Goal: Communication & Community: Answer question/provide support

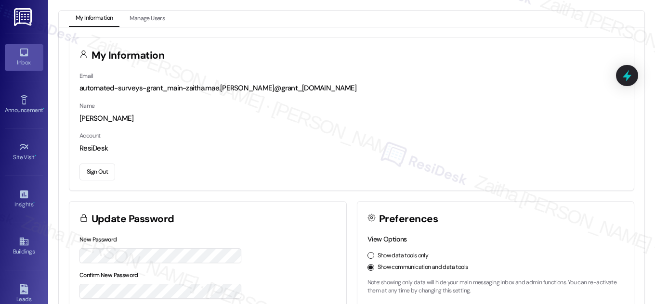
click at [17, 63] on div "Inbox" at bounding box center [24, 63] width 48 height 10
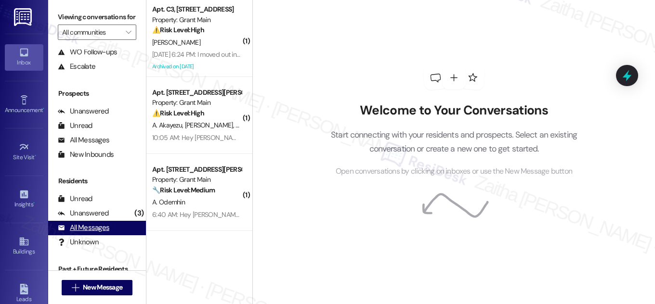
scroll to position [127, 0]
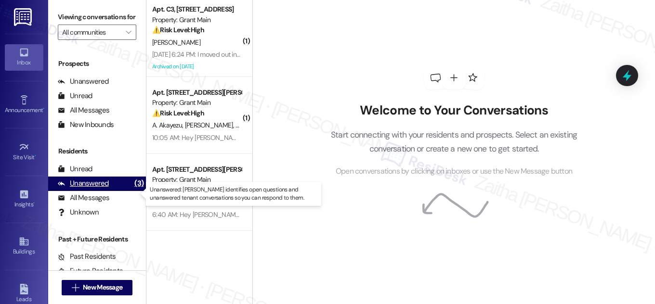
click at [82, 189] on div "Unanswered" at bounding box center [83, 184] width 51 height 10
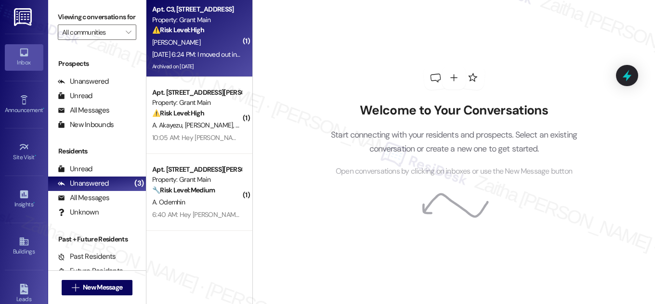
click at [203, 38] on div "[PERSON_NAME]" at bounding box center [196, 43] width 91 height 12
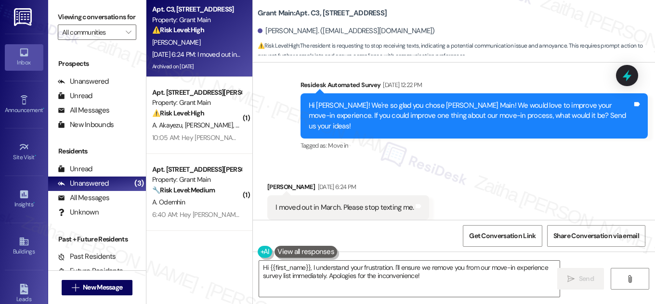
scroll to position [1922, 0]
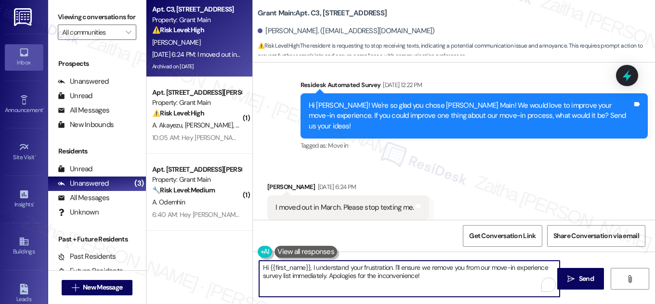
drag, startPoint x: 310, startPoint y: 266, endPoint x: 390, endPoint y: 267, distance: 79.9
click at [390, 267] on textarea "Hi {{first_name}}, I understand your frustration. I'll ensure we remove you fro…" at bounding box center [409, 279] width 300 height 36
drag, startPoint x: 385, startPoint y: 267, endPoint x: 431, endPoint y: 278, distance: 47.6
click at [431, 278] on textarea "Hi {{first_name}}, thanks for letting me know. I'll ensure we remove you from o…" at bounding box center [409, 279] width 300 height 36
click at [418, 273] on textarea "Hi {{first_name}}, thanks for letting me know. I'll ensure we remove you from o…" at bounding box center [409, 279] width 300 height 36
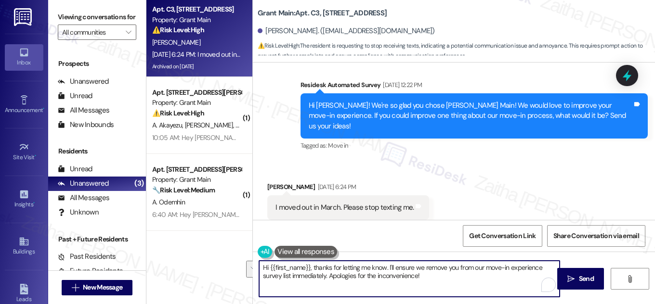
drag, startPoint x: 387, startPoint y: 267, endPoint x: 324, endPoint y: 274, distance: 63.5
click at [323, 275] on textarea "Hi {{first_name}}, thanks for letting me know. I'll ensure we remove you from o…" at bounding box center [409, 279] width 300 height 36
paste textarea "update our records and ensure you are unsubscribed from future property updates…"
click at [385, 267] on textarea "Hi {{first_name}}, thanks for letting me know. update our records and ensure yo…" at bounding box center [409, 279] width 300 height 36
drag, startPoint x: 460, startPoint y: 278, endPoint x: 376, endPoint y: 278, distance: 83.8
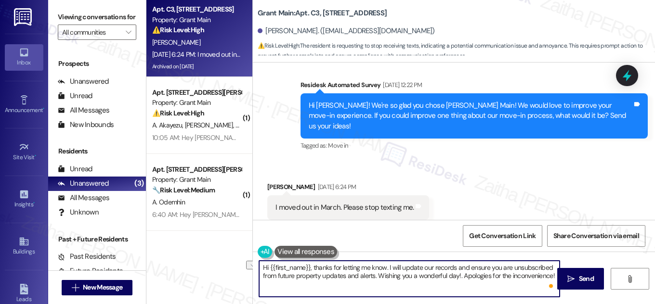
click at [376, 278] on textarea "Hi {{first_name}}, thanks for letting me know. I will update our records and en…" at bounding box center [409, 279] width 300 height 36
type textarea "Hi {{first_name}}, thanks for letting me know. I will update our records and en…"
click at [577, 274] on span "Send" at bounding box center [586, 279] width 19 height 10
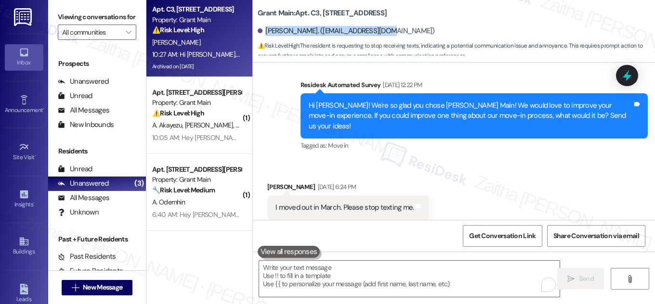
drag, startPoint x: 264, startPoint y: 29, endPoint x: 388, endPoint y: 30, distance: 123.3
click at [388, 30] on div "[PERSON_NAME]. ([EMAIL_ADDRESS][DOMAIN_NAME])" at bounding box center [456, 31] width 397 height 19
copy div "[PERSON_NAME]. ([EMAIL_ADDRESS][DOMAIN_NAME])"
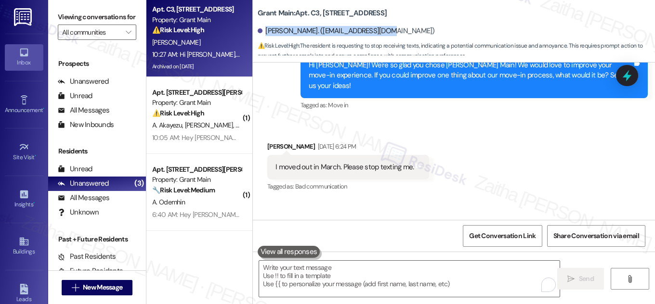
scroll to position [2000, 0]
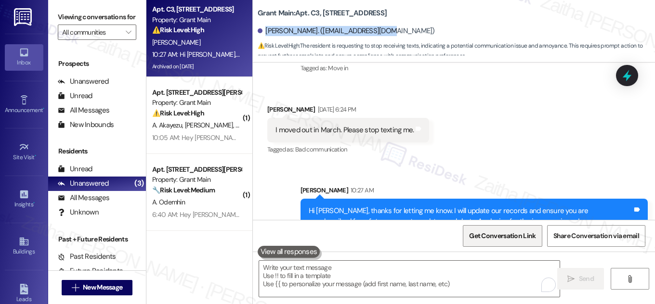
click at [483, 241] on span "Get Conversation Link" at bounding box center [502, 236] width 70 height 21
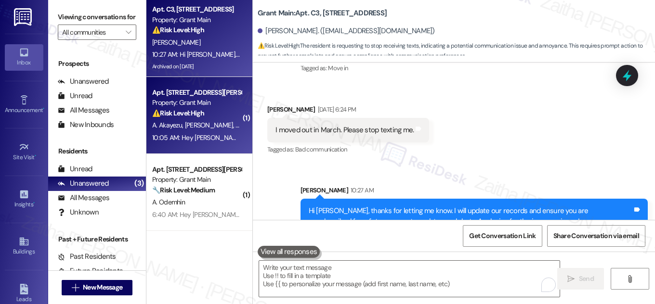
click at [235, 121] on span "A. Ishimwe" at bounding box center [249, 125] width 29 height 9
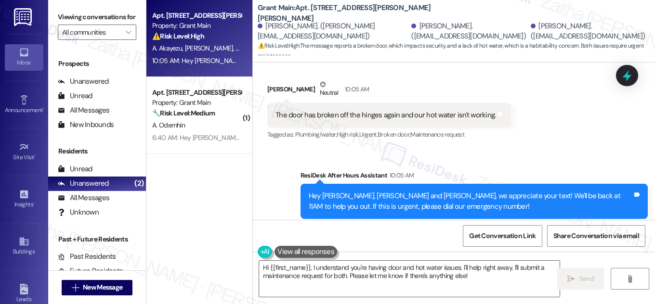
scroll to position [1444, 0]
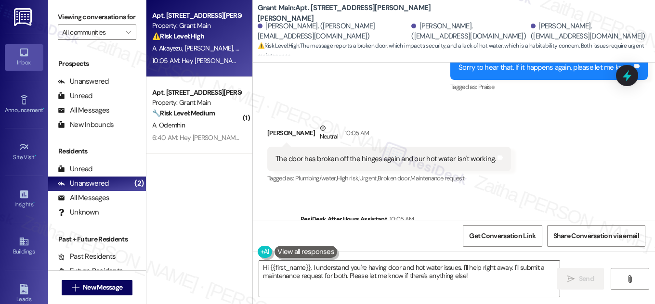
click at [270, 123] on div "[PERSON_NAME] Neutral 10:05 AM" at bounding box center [389, 135] width 244 height 24
copy div "[PERSON_NAME]"
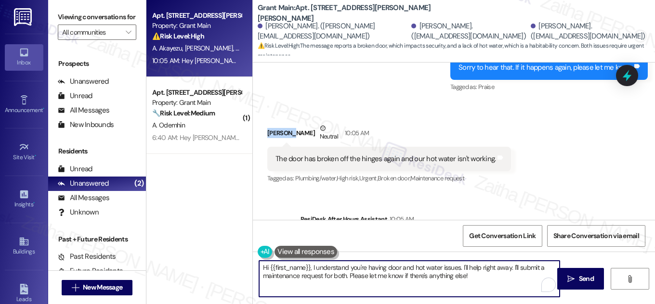
click at [297, 267] on textarea "Hi {{first_name}}, I understand you're having door and hot water issues. I'll h…" at bounding box center [409, 279] width 300 height 36
paste textarea "[PERSON_NAME]"
click at [309, 267] on textarea "Hi [PERSON_NAME], I understand you're having door and hot water issues. I'll he…" at bounding box center [409, 279] width 300 height 36
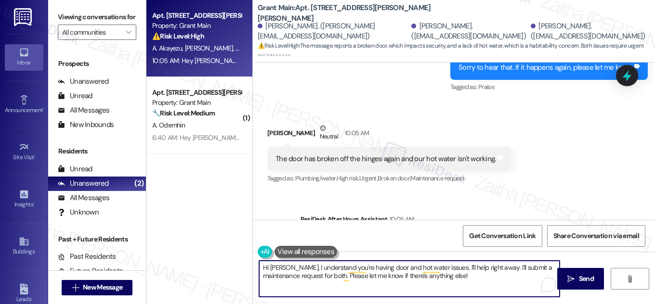
click at [300, 267] on textarea "Hi [PERSON_NAME], I understand you're having door and hot water issues. I'll he…" at bounding box center [409, 279] width 300 height 36
drag, startPoint x: 498, startPoint y: 267, endPoint x: 448, endPoint y: 267, distance: 49.6
click at [448, 267] on textarea "Hi [PERSON_NAME], I'm sorry to hear you're having door and hot water issues. I'…" at bounding box center [409, 279] width 300 height 36
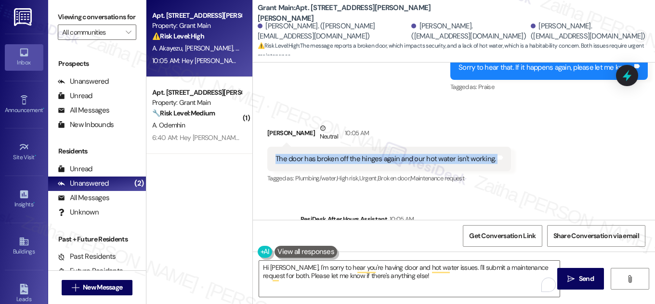
drag, startPoint x: 265, startPoint y: 135, endPoint x: 492, endPoint y: 144, distance: 226.5
click at [492, 147] on div "The door has broken off the hinges again and our hot water isn't working. Tags …" at bounding box center [389, 159] width 244 height 25
copy div "The door has broken off the hinges again and our hot water isn't working. Tags …"
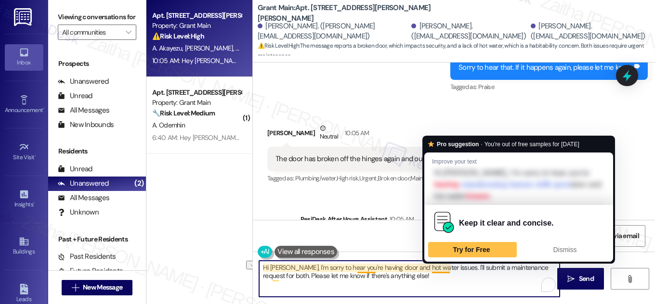
drag, startPoint x: 290, startPoint y: 266, endPoint x: 447, endPoint y: 269, distance: 157.0
click at [447, 269] on textarea "Hi [PERSON_NAME], I'm sorry to hear you're having door and hot water issues. I'…" at bounding box center [409, 279] width 300 height 36
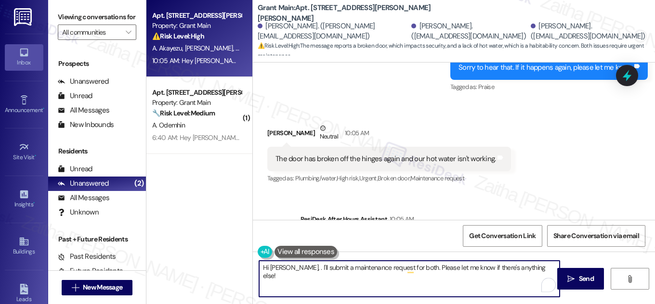
paste textarea "I’m so sorry to hear both the door and the hot water are causing trouble again."
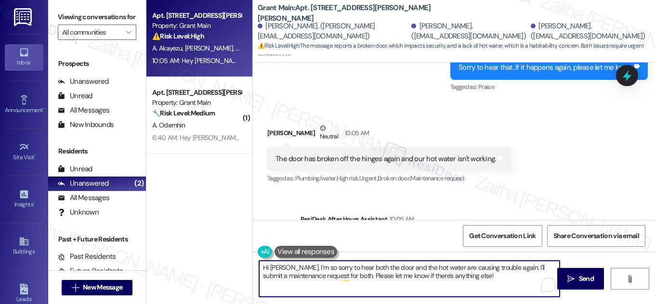
drag, startPoint x: 349, startPoint y: 275, endPoint x: 486, endPoint y: 275, distance: 137.2
click at [485, 276] on textarea "Hi [PERSON_NAME], I’m so sorry to hear both the door and the hot water are caus…" at bounding box center [409, 279] width 300 height 36
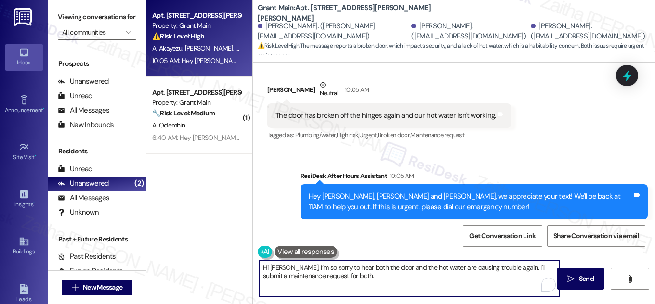
scroll to position [1488, 0]
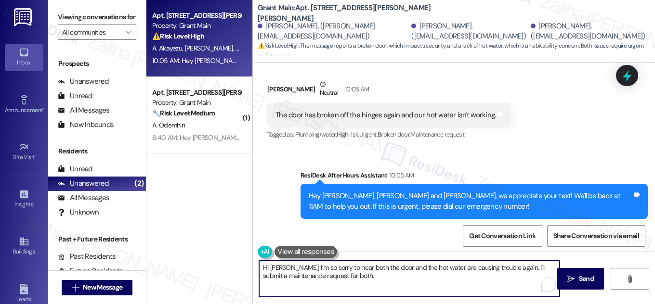
paste textarea "could you let me know if the door is still usable at all, or if it’s fully deta…"
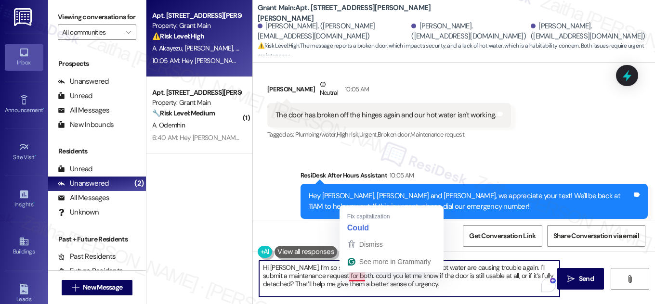
click at [351, 277] on textarea "Hi [PERSON_NAME], I’m so sorry to hear both the door and the hot water are caus…" at bounding box center [409, 279] width 300 height 36
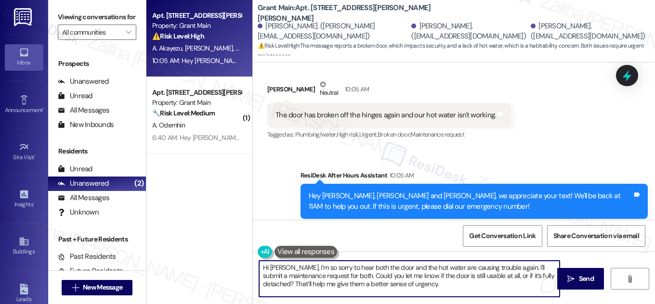
click at [377, 277] on textarea "Hi [PERSON_NAME], I’m so sorry to hear both the door and the hot water are caus…" at bounding box center [409, 279] width 300 height 36
drag, startPoint x: 294, startPoint y: 282, endPoint x: 454, endPoint y: 287, distance: 159.9
click at [454, 287] on textarea "Hi [PERSON_NAME], I’m so sorry to hear both the door and the hot water are caus…" at bounding box center [409, 279] width 300 height 36
paste textarea "do you know if this is affecting your entire unit or just certain fixtures? Thi…"
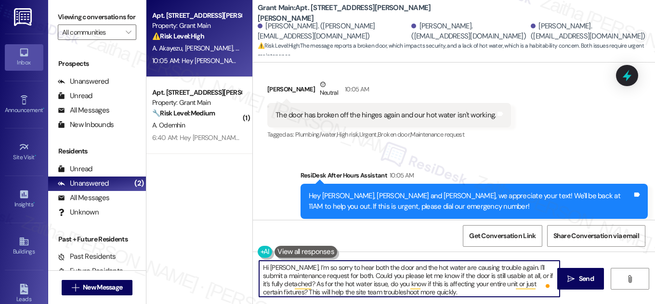
click at [339, 291] on textarea "Hi [PERSON_NAME], I’m so sorry to hear both the door and the hot water are caus…" at bounding box center [409, 279] width 300 height 36
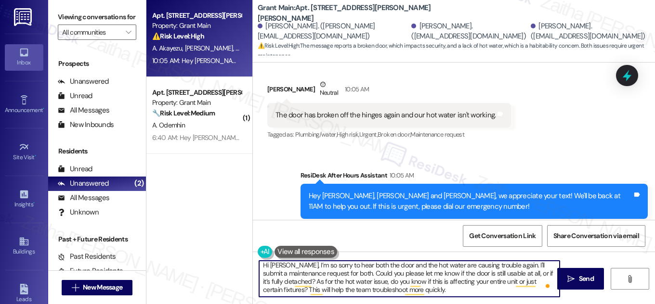
click at [435, 288] on textarea "Hi [PERSON_NAME], I’m so sorry to hear both the door and the hot water are caus…" at bounding box center [409, 279] width 300 height 36
drag, startPoint x: 259, startPoint y: 267, endPoint x: 445, endPoint y: 293, distance: 187.7
click at [445, 298] on div "Hi [PERSON_NAME], I’m so sorry to hear both the door and the hot water are caus…" at bounding box center [454, 288] width 402 height 72
type textarea "Hi [PERSON_NAME], I’m so sorry to hear both the door and the hot water are caus…"
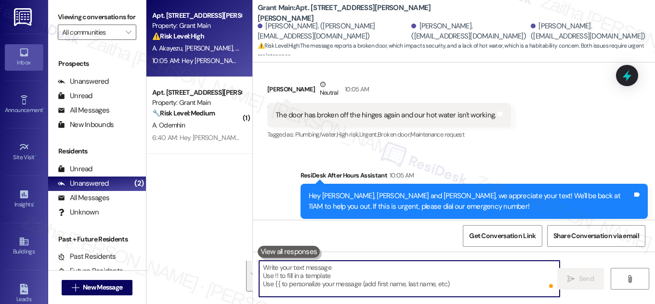
scroll to position [0, 0]
paste textarea "Hi [PERSON_NAME], I’m so sorry to hear the door and hot water are causing troub…"
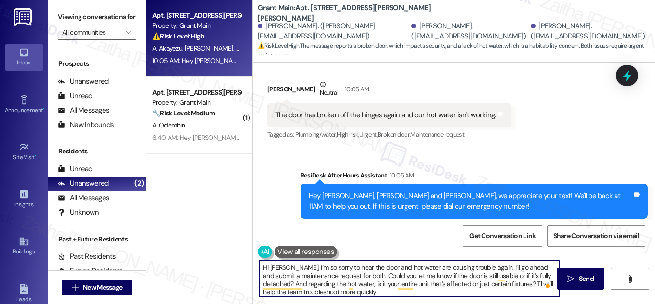
click at [381, 275] on textarea "Hi [PERSON_NAME], I’m so sorry to hear the door and hot water are causing troub…" at bounding box center [409, 279] width 300 height 36
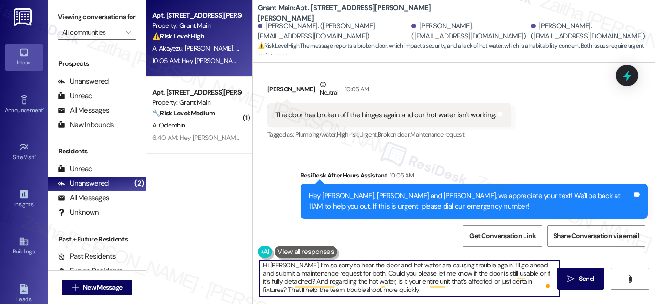
scroll to position [2, 0]
type textarea "Hi [PERSON_NAME], I’m so sorry to hear the door and hot water are causing troub…"
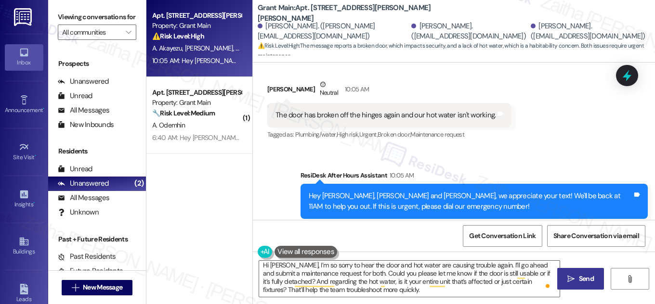
click at [588, 274] on span "Send" at bounding box center [586, 279] width 15 height 10
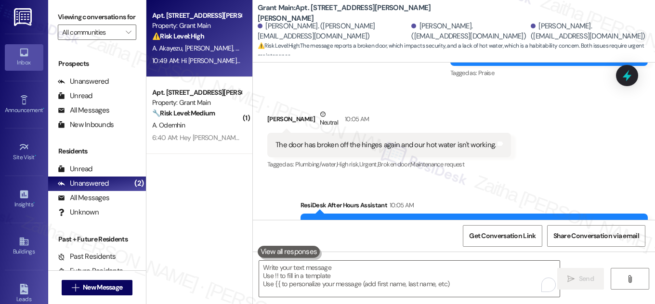
scroll to position [1586, 0]
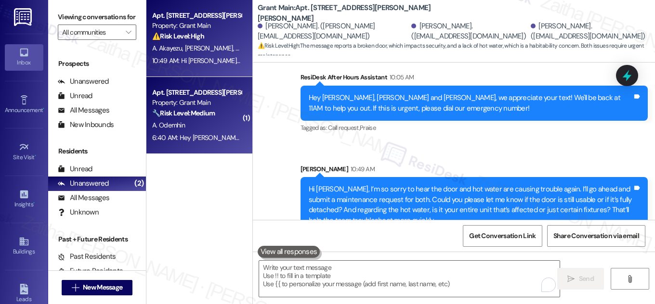
click at [223, 127] on div "A. Odemhin" at bounding box center [196, 125] width 91 height 12
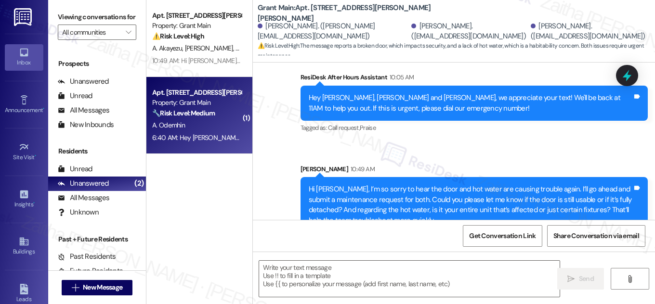
type textarea "Fetching suggested responses. Please feel free to read through the conversation…"
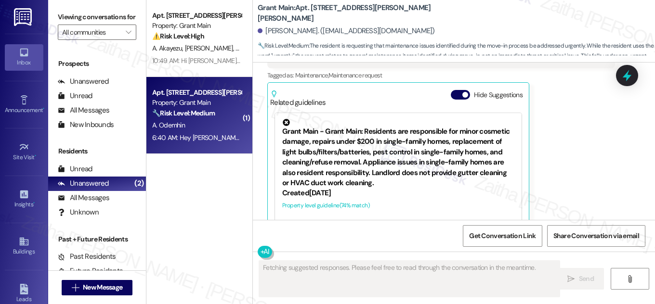
scroll to position [280, 0]
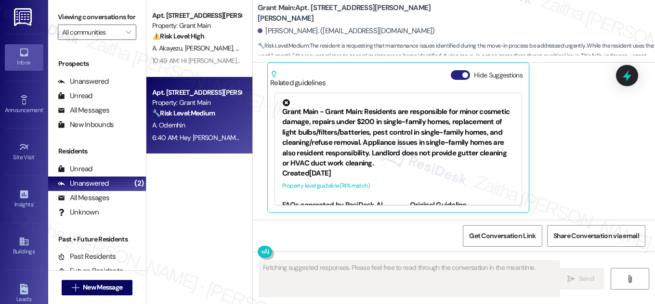
click at [455, 73] on button "Hide Suggestions" at bounding box center [460, 75] width 19 height 10
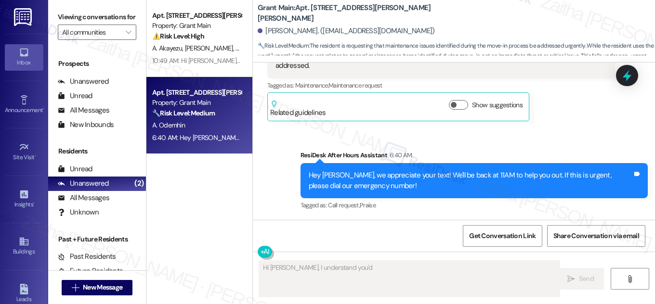
scroll to position [207, 0]
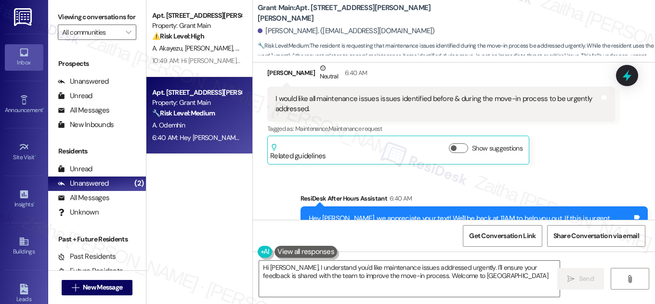
type textarea "Hi [PERSON_NAME], I understand you'd like maintenance issues addressed urgently…"
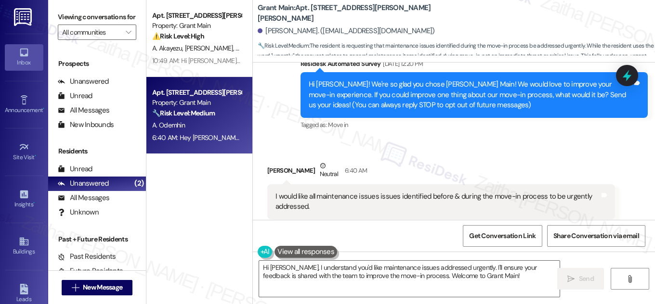
scroll to position [163, 0]
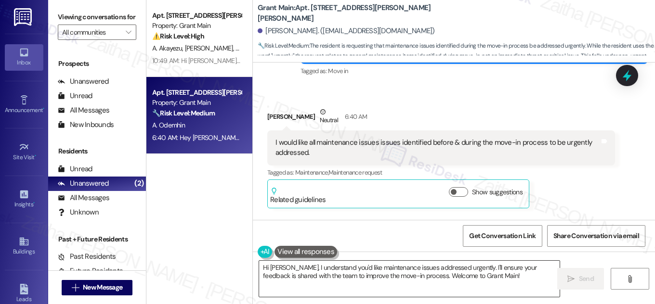
click at [503, 276] on textarea "Hi [PERSON_NAME], I understand you'd like maintenance issues addressed urgently…" at bounding box center [409, 279] width 300 height 36
click at [583, 282] on span "Send" at bounding box center [586, 279] width 15 height 10
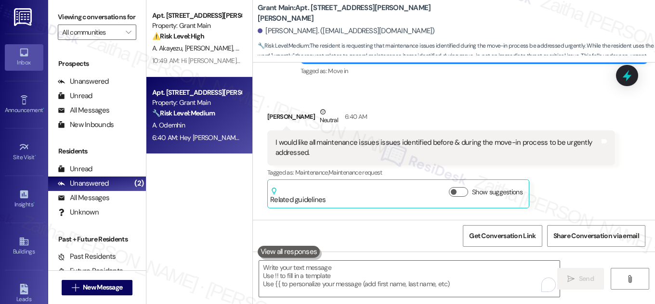
scroll to position [158, 0]
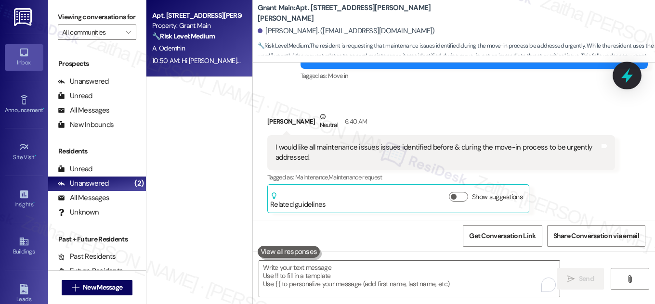
click at [623, 80] on icon at bounding box center [627, 75] width 16 height 16
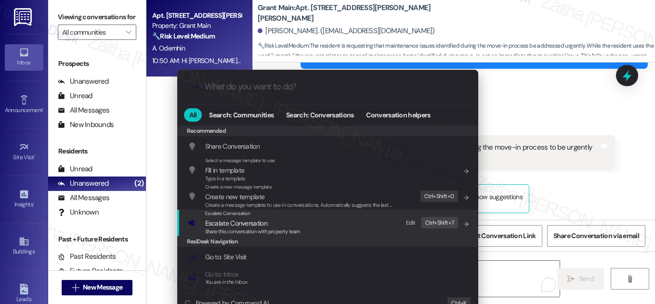
click at [229, 223] on span "Escalate Conversation" at bounding box center [236, 223] width 62 height 9
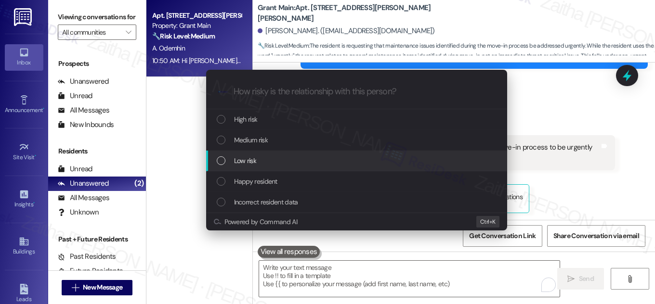
click at [254, 163] on span "Low risk" at bounding box center [245, 161] width 22 height 11
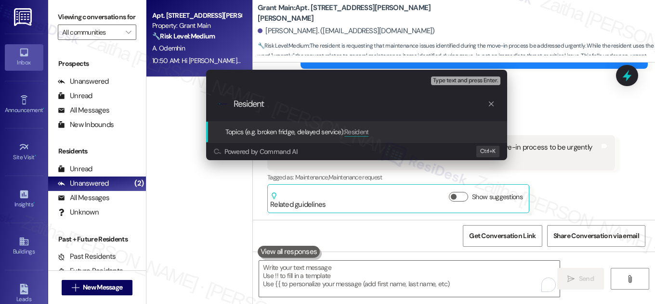
type input "Resident"
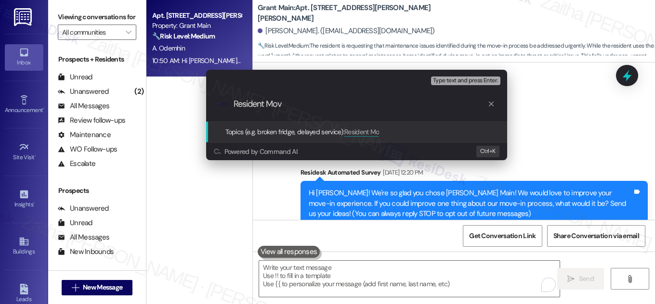
scroll to position [158, 0]
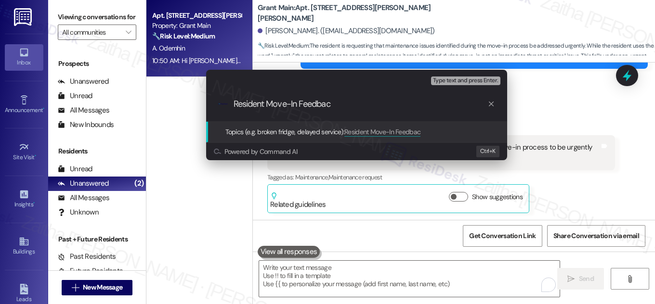
type input "Resident Move-In Feedback"
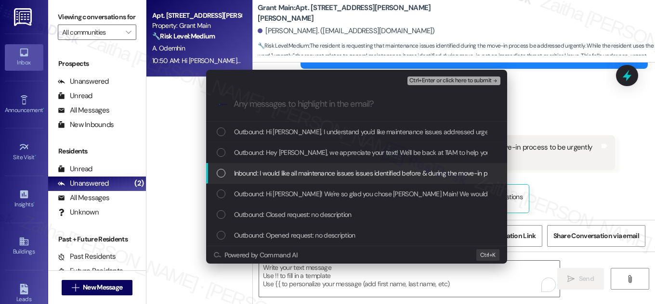
click at [224, 177] on div "List of options" at bounding box center [221, 173] width 9 height 9
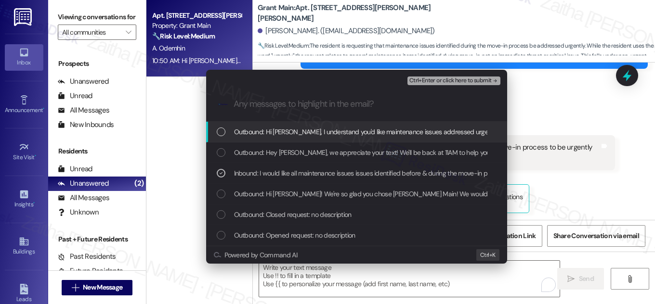
click at [472, 74] on div "Escalate Conversation Low risk Resident Move-In Feedback Inbound: I would like …" at bounding box center [356, 78] width 301 height 17
click at [468, 82] on span "Ctrl+Enter or click here to submit" at bounding box center [450, 81] width 82 height 7
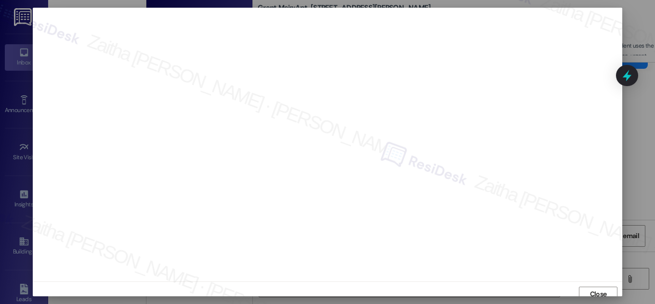
scroll to position [5, 0]
drag, startPoint x: 592, startPoint y: 286, endPoint x: 592, endPoint y: 291, distance: 5.8
click at [592, 291] on span "Close" at bounding box center [598, 289] width 17 height 10
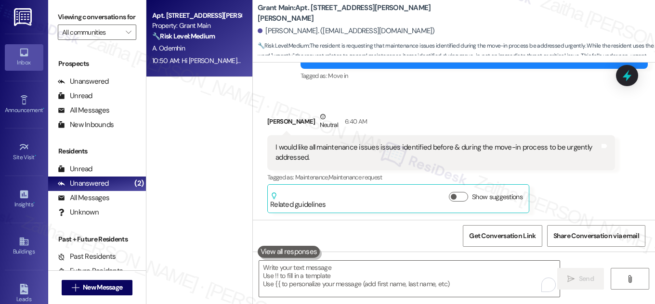
drag, startPoint x: 626, startPoint y: 86, endPoint x: 621, endPoint y: 88, distance: 5.4
click at [626, 86] on div at bounding box center [627, 75] width 22 height 21
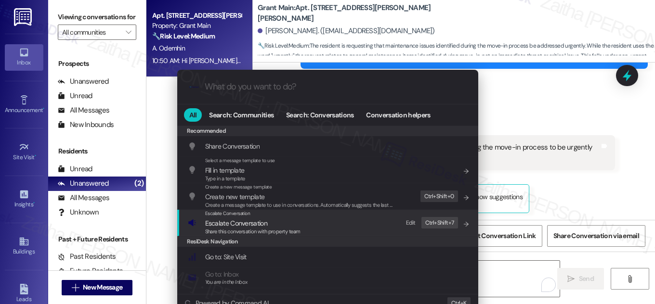
click at [230, 223] on span "Escalate Conversation" at bounding box center [236, 223] width 62 height 9
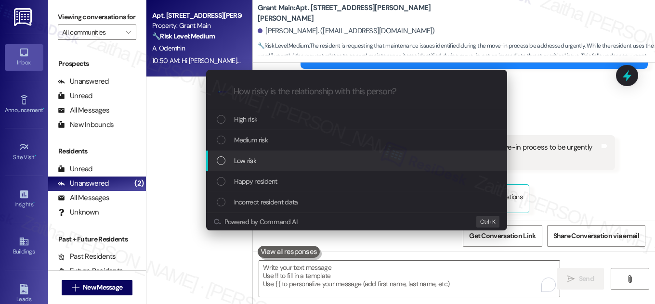
click at [259, 159] on div "Low risk" at bounding box center [358, 161] width 282 height 11
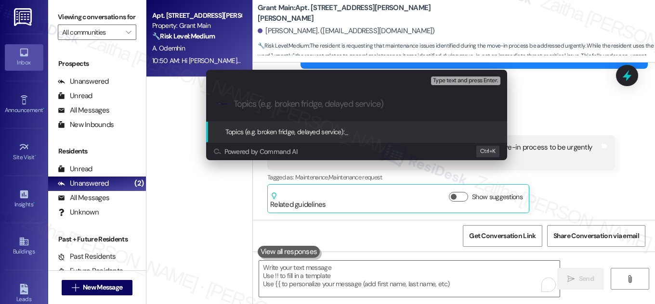
paste input "Resident Move-In Feedback"
type input "Resident Move-In Feedback"
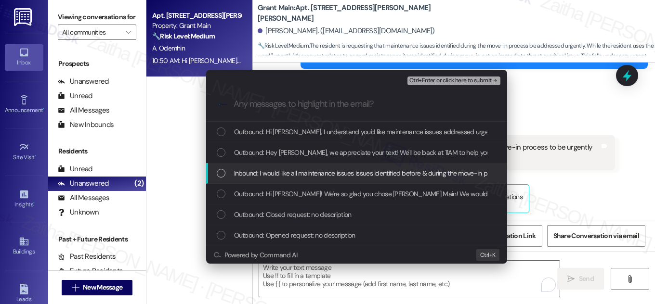
click at [220, 171] on div "List of options" at bounding box center [221, 173] width 9 height 9
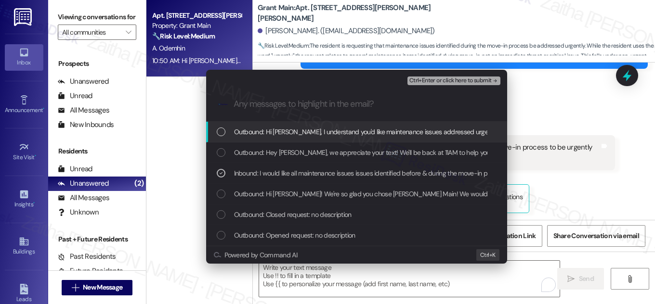
click at [442, 79] on span "Ctrl+Enter or click here to submit" at bounding box center [450, 81] width 82 height 7
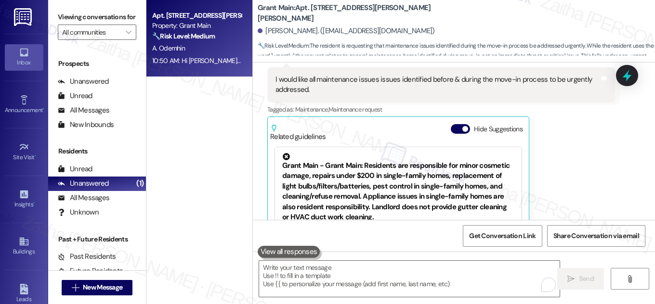
scroll to position [280, 0]
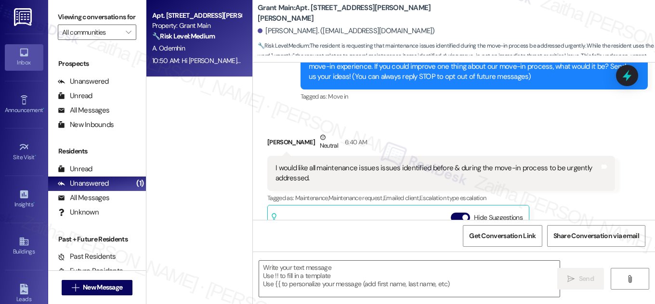
type textarea "Fetching suggested responses. Please feel free to read through the conversation…"
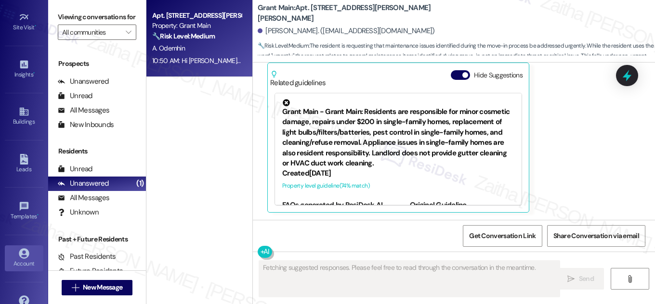
scroll to position [151, 0]
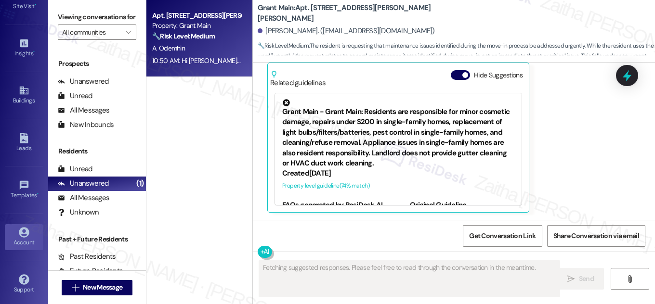
click at [20, 238] on div "Account" at bounding box center [24, 243] width 48 height 10
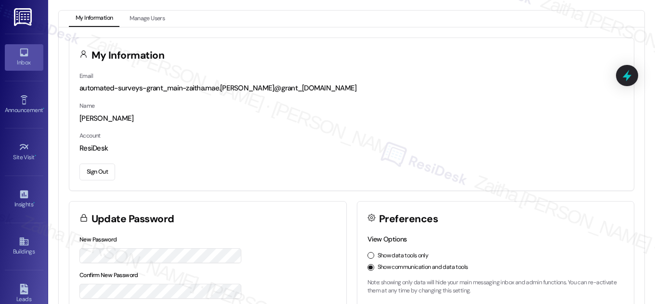
click at [26, 55] on icon at bounding box center [24, 52] width 11 height 11
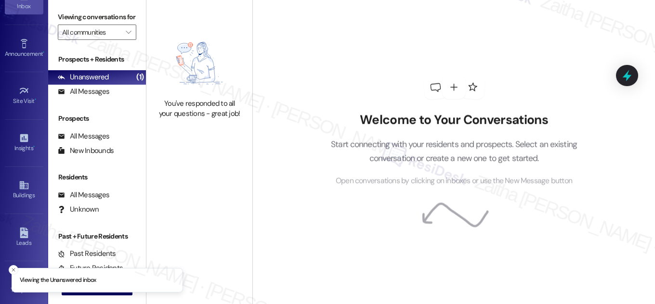
scroll to position [151, 0]
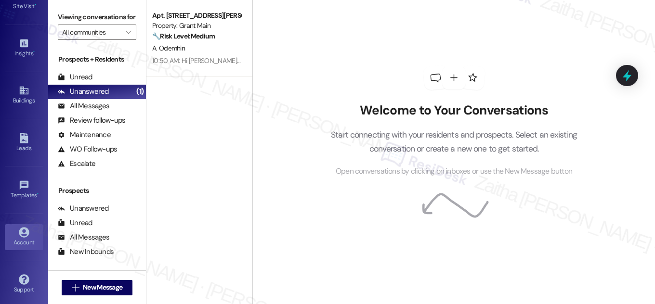
click at [31, 238] on div "Account" at bounding box center [24, 243] width 48 height 10
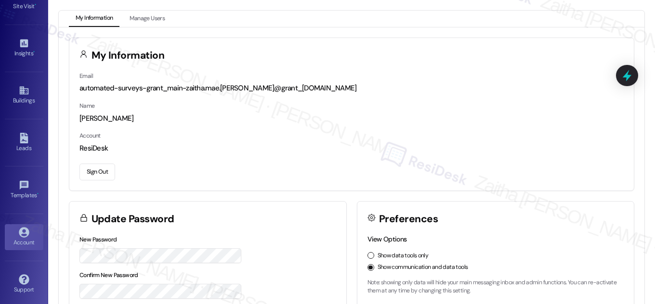
click at [105, 169] on button "Sign Out" at bounding box center [97, 172] width 36 height 17
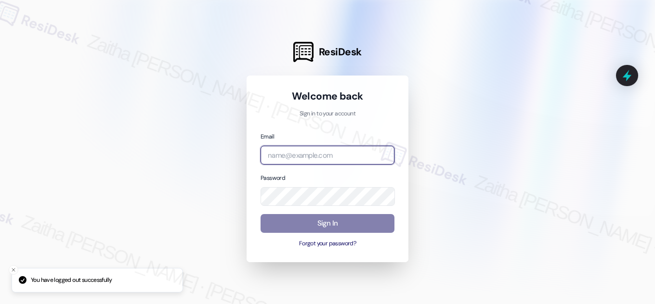
click at [320, 152] on input "email" at bounding box center [327, 155] width 134 height 19
type input "automated-surveys-meridian_management-zaitha.mae.garcia@meridian_management.com"
